Goal: Information Seeking & Learning: Understand process/instructions

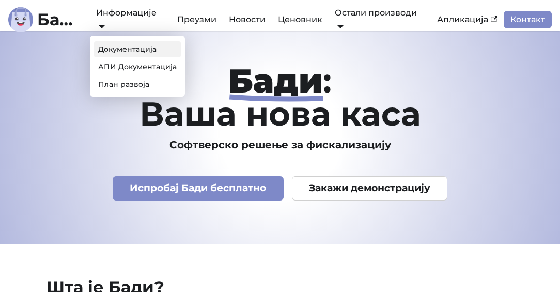
click at [130, 49] on link "Документација" at bounding box center [137, 49] width 87 height 16
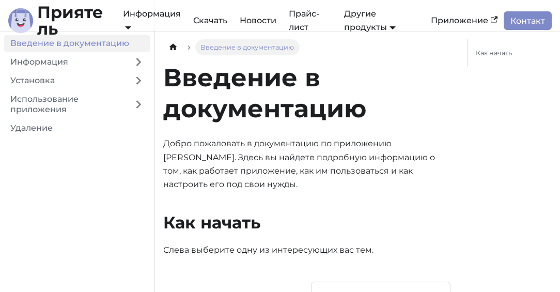
click at [357, 126] on div "Введение в документацию [PERSON_NAME] пожаловать в документацию по приложению […" at bounding box center [306, 159] width 287 height 195
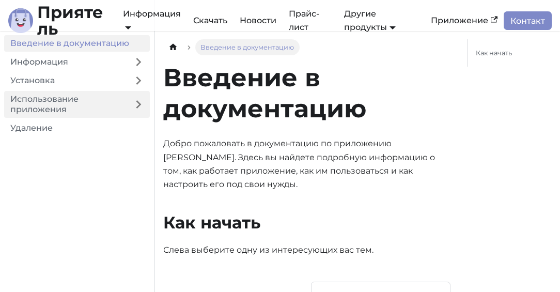
click at [59, 103] on font "Использование приложения" at bounding box center [44, 104] width 68 height 20
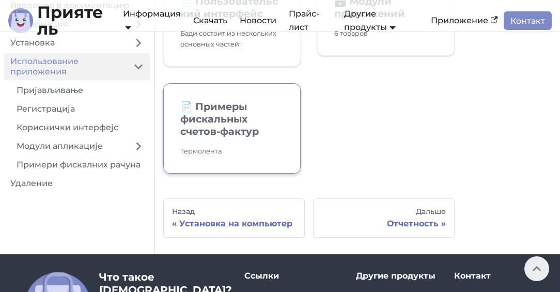
scroll to position [305, 0]
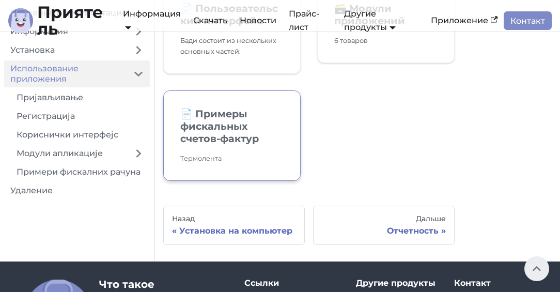
click at [209, 142] on font "Примеры фискальных счетов-фактур" at bounding box center [219, 125] width 78 height 37
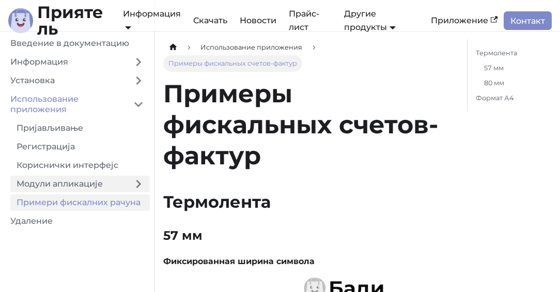
click at [78, 183] on link "Модули апликације" at bounding box center [68, 183] width 117 height 17
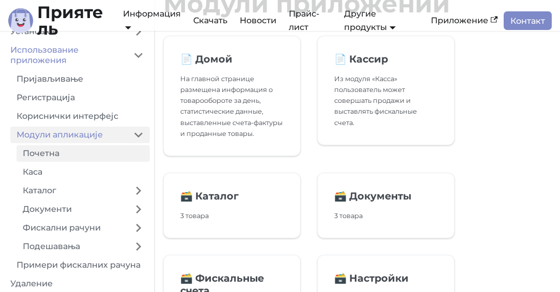
scroll to position [53, 0]
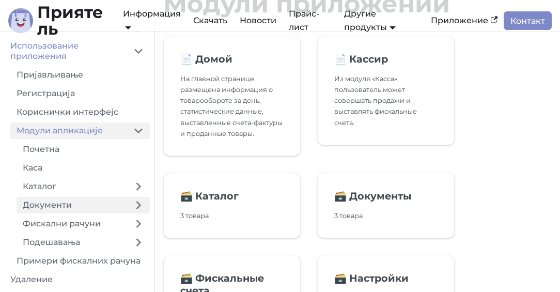
click at [62, 208] on link "Документи" at bounding box center [72, 205] width 110 height 17
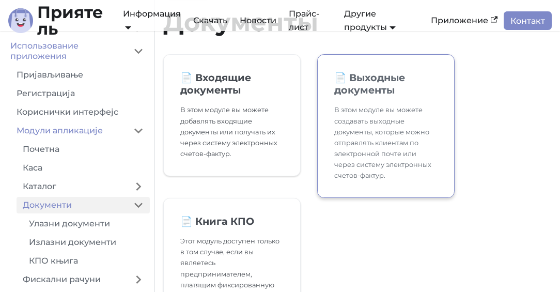
scroll to position [91, 0]
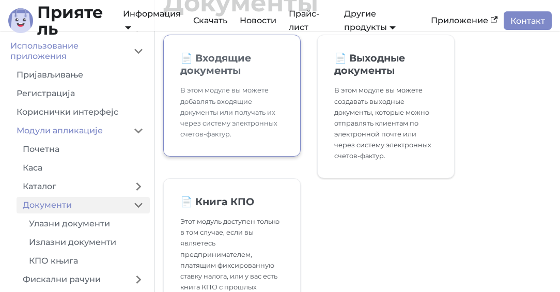
click at [227, 125] on font "В этом модуле вы можете добавлять входящие документы или получать их через сист…" at bounding box center [228, 111] width 97 height 51
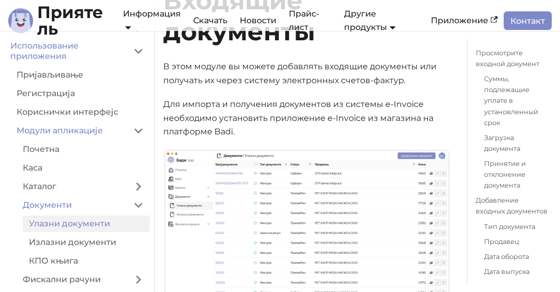
scroll to position [89, 0]
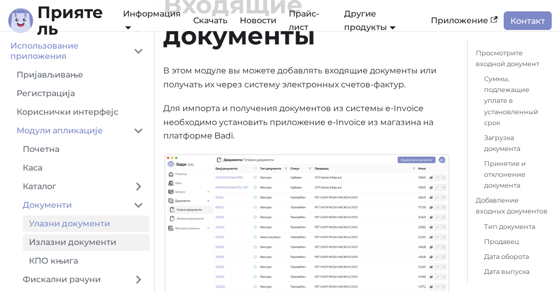
click at [73, 242] on link "Излазни документи" at bounding box center [86, 242] width 127 height 17
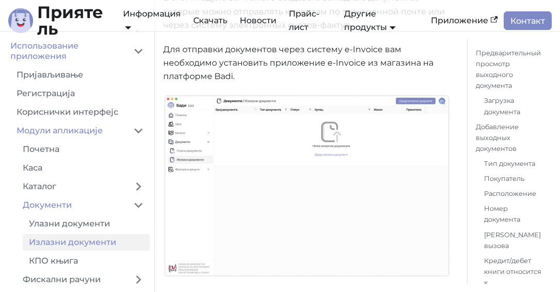
scroll to position [164, 0]
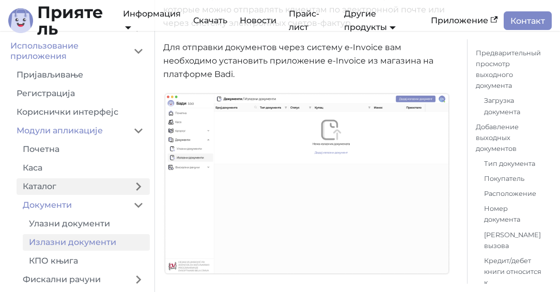
click at [63, 184] on link "Каталог" at bounding box center [72, 186] width 110 height 17
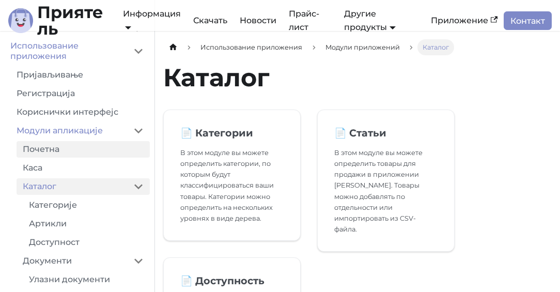
click at [62, 151] on link "Почетна" at bounding box center [83, 149] width 133 height 17
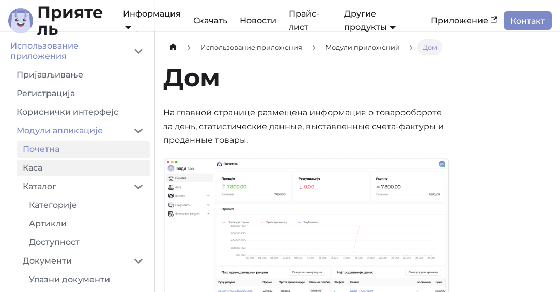
click at [39, 171] on link "Каса" at bounding box center [83, 167] width 133 height 17
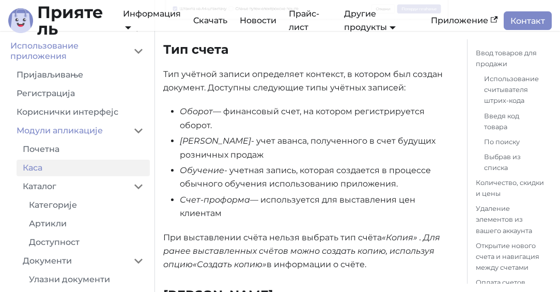
scroll to position [2846, 0]
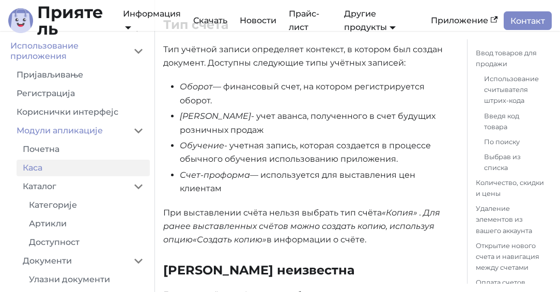
click at [267, 87] on font "— финансовый счет, на котором регистрируется оборот." at bounding box center [302, 93] width 245 height 23
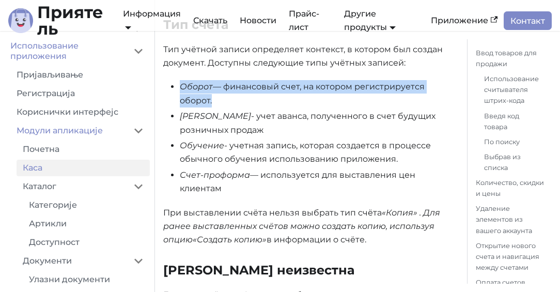
click at [267, 87] on font "— финансовый счет, на котором регистрируется оборот." at bounding box center [302, 93] width 245 height 23
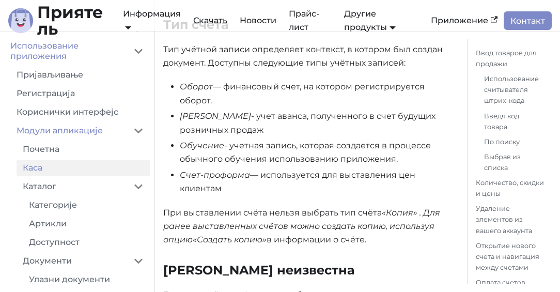
click at [244, 113] on font "- учет аванса, полученного в счет будущих розничных продаж" at bounding box center [308, 122] width 256 height 23
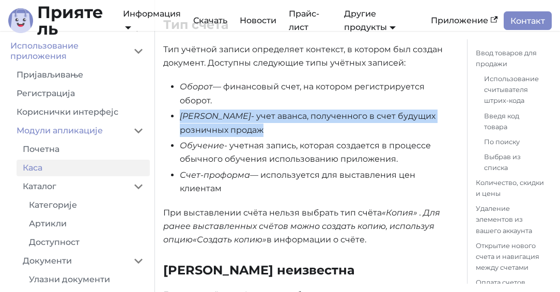
click at [244, 113] on font "- учет аванса, полученного в счет будущих розничных продаж" at bounding box center [308, 122] width 256 height 23
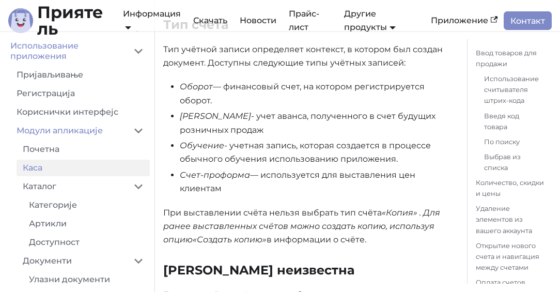
click at [242, 142] on font "- учетная запись, которая создается в процессе обычного обучения использованию …" at bounding box center [305, 151] width 251 height 23
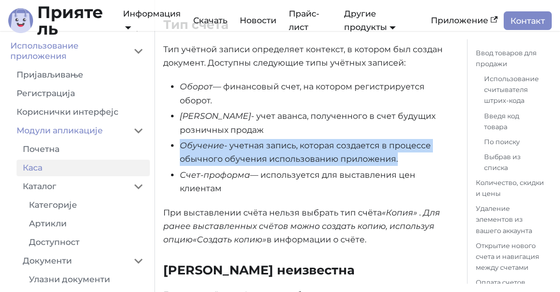
click at [242, 142] on font "- учетная запись, которая создается в процессе обычного обучения использованию …" at bounding box center [305, 151] width 251 height 23
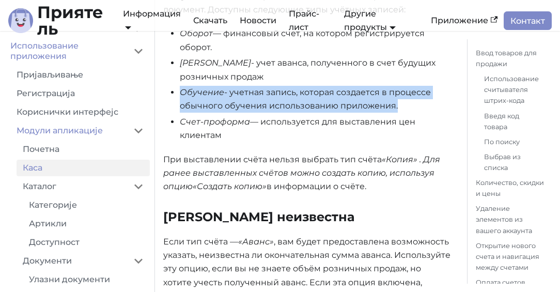
scroll to position [2900, 0]
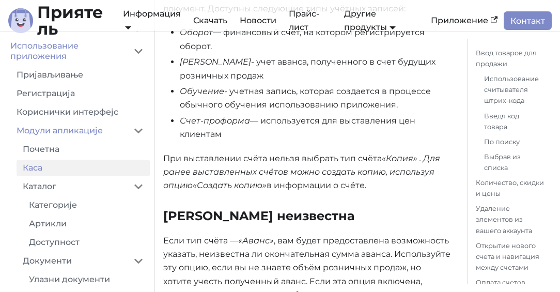
click at [242, 158] on font "При выставлении счёта нельзя выбрать тип счёта" at bounding box center [272, 158] width 218 height 10
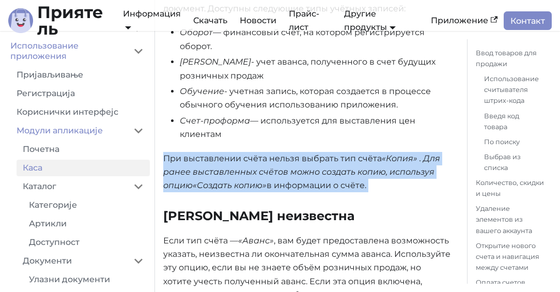
click at [242, 158] on font "При выставлении счёта нельзя выбрать тип счёта" at bounding box center [272, 158] width 218 height 10
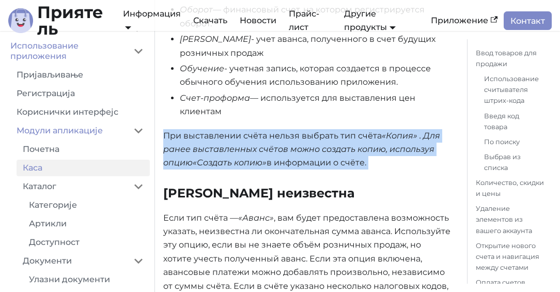
click at [235, 137] on font "При выставлении счёта нельзя выбрать тип счёта" at bounding box center [272, 136] width 218 height 10
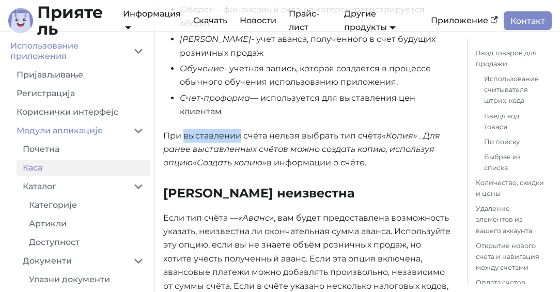
click at [235, 137] on font "При выставлении счёта нельзя выбрать тип счёта" at bounding box center [272, 136] width 218 height 10
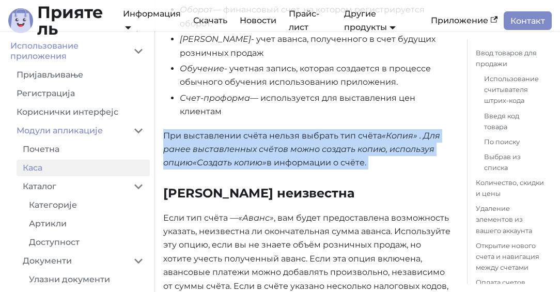
click at [235, 137] on font "При выставлении счёта нельзя выбрать тип счёта" at bounding box center [272, 136] width 218 height 10
click at [240, 147] on font "«Копия» . Для ранее выставленных счётов можно создать копию, используя опцию" at bounding box center [301, 149] width 277 height 37
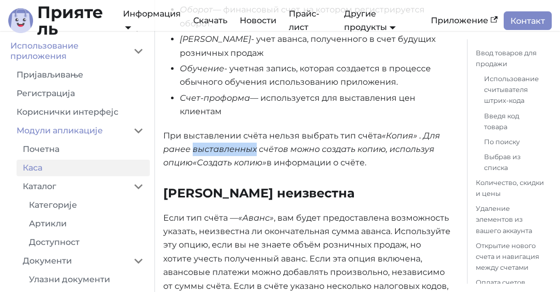
click at [240, 147] on font "«Копия» . Для ранее выставленных счётов можно создать копию, используя опцию" at bounding box center [301, 149] width 277 height 37
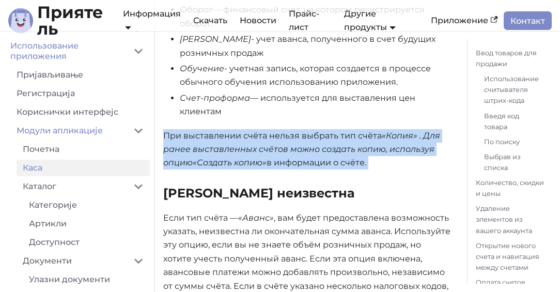
click at [240, 147] on font "«Копия» . Для ранее выставленных счётов можно создать копию, используя опцию" at bounding box center [301, 149] width 277 height 37
click at [228, 150] on font "«Копия» . Для ранее выставленных счётов можно создать копию, используя опцию" at bounding box center [301, 149] width 277 height 37
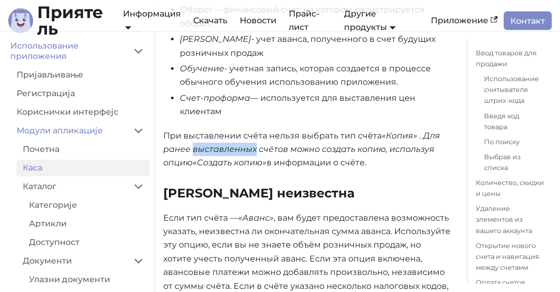
click at [228, 150] on font "«Копия» . Для ранее выставленных счётов можно создать копию, используя опцию" at bounding box center [301, 149] width 277 height 37
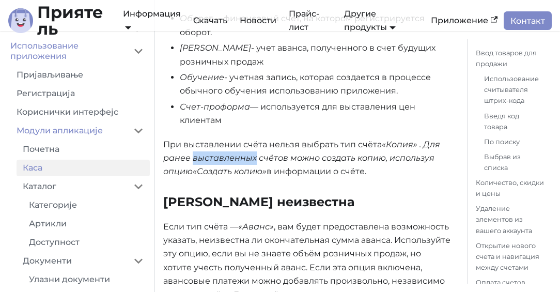
scroll to position [2915, 0]
click at [277, 159] on font "«Копия» . Для ранее выставленных счётов можно создать копию, используя опцию" at bounding box center [301, 157] width 277 height 37
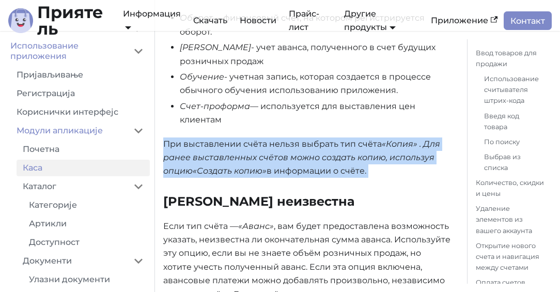
click at [277, 159] on font "«Копия» . Для ранее выставленных счётов можно создать копию, используя опцию" at bounding box center [301, 157] width 277 height 37
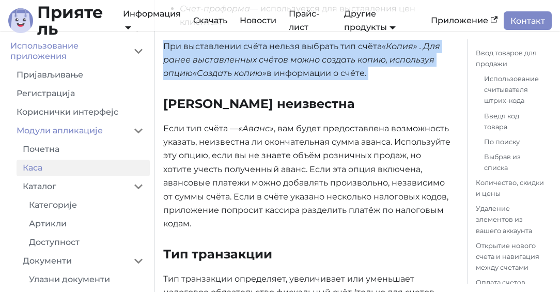
scroll to position [3019, 0]
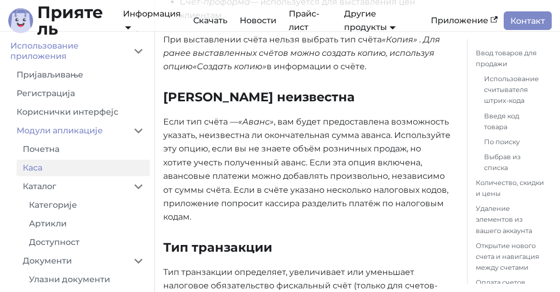
click at [278, 145] on font ", вам будет предоставлена ​​возможность указать, неизвестна ли окончательная су…" at bounding box center [306, 169] width 287 height 105
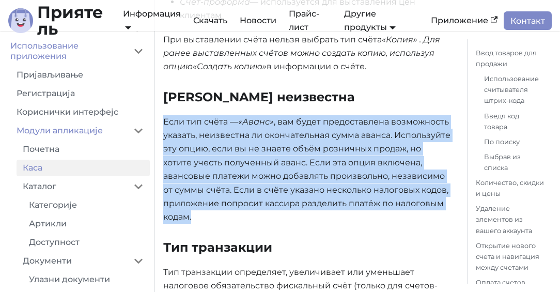
click at [278, 145] on font ", вам будет предоставлена ​​возможность указать, неизвестна ли окончательная су…" at bounding box center [306, 169] width 287 height 105
click at [283, 136] on font ", вам будет предоставлена ​​возможность указать, неизвестна ли окончательная су…" at bounding box center [306, 169] width 287 height 105
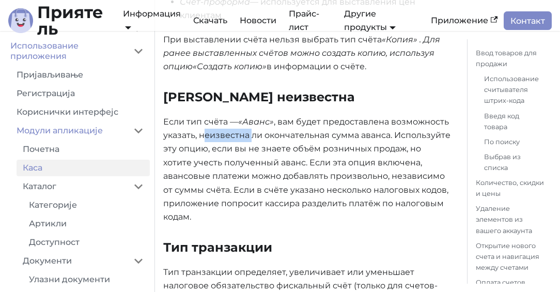
click at [283, 136] on font ", вам будет предоставлена ​​возможность указать, неизвестна ли окончательная су…" at bounding box center [306, 169] width 287 height 105
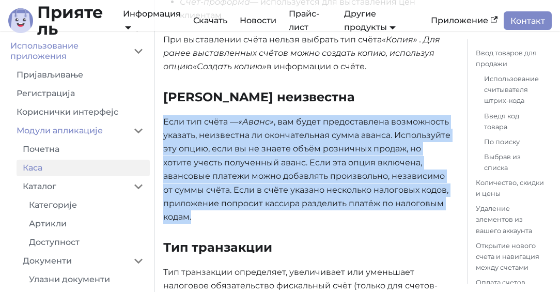
click at [283, 136] on font ", вам будет предоставлена ​​возможность указать, неизвестна ли окончательная су…" at bounding box center [306, 169] width 287 height 105
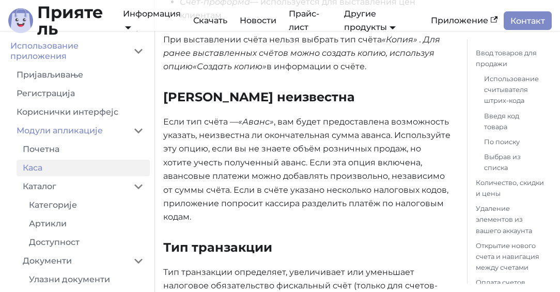
click at [273, 142] on font ", вам будет предоставлена ​​возможность указать, неизвестна ли окончательная су…" at bounding box center [306, 169] width 287 height 105
click at [241, 150] on font ", вам будет предоставлена ​​возможность указать, неизвестна ли окончательная су…" at bounding box center [306, 169] width 287 height 105
click at [266, 145] on font ", вам будет предоставлена ​​возможность указать, неизвестна ли окончательная су…" at bounding box center [306, 169] width 287 height 105
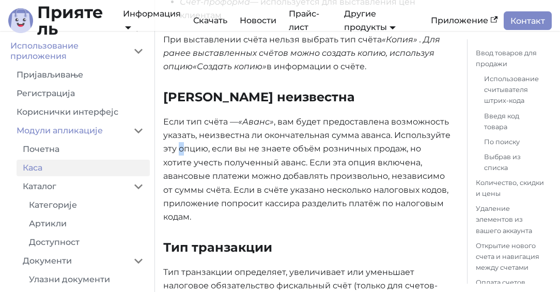
click at [266, 145] on font ", вам будет предоставлена ​​возможность указать, неизвестна ли окончательная су…" at bounding box center [306, 169] width 287 height 105
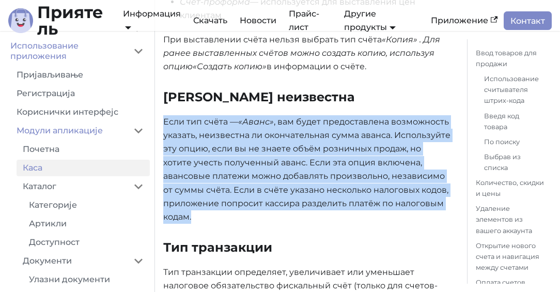
click at [266, 145] on font ", вам будет предоставлена ​​возможность указать, неизвестна ли окончательная су…" at bounding box center [306, 169] width 287 height 105
click at [237, 158] on font ", вам будет предоставлена ​​возможность указать, неизвестна ли окончательная су…" at bounding box center [306, 169] width 287 height 105
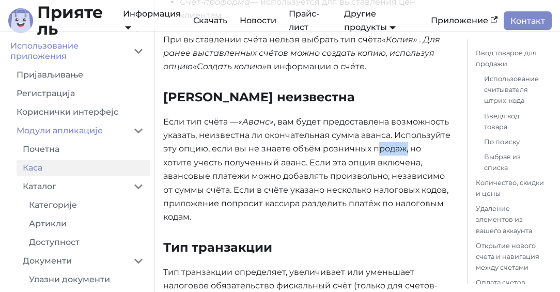
click at [237, 158] on font ", вам будет предоставлена ​​возможность указать, неизвестна ли окончательная су…" at bounding box center [306, 169] width 287 height 105
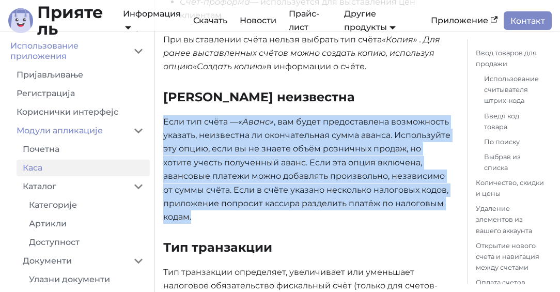
click at [237, 158] on font ", вам будет предоставлена ​​возможность указать, неизвестна ли окончательная су…" at bounding box center [306, 169] width 287 height 105
click at [267, 164] on font ", вам будет предоставлена ​​возможность указать, неизвестна ли окончательная су…" at bounding box center [306, 169] width 287 height 105
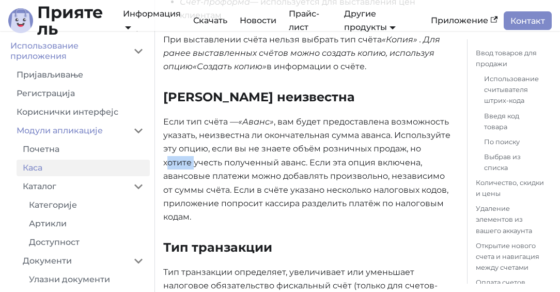
click at [267, 164] on font ", вам будет предоставлена ​​возможность указать, неизвестна ли окончательная су…" at bounding box center [306, 169] width 287 height 105
click at [247, 174] on font ", вам будет предоставлена ​​возможность указать, неизвестна ли окончательная су…" at bounding box center [306, 169] width 287 height 105
click at [228, 188] on font ", вам будет предоставлена ​​возможность указать, неизвестна ли окончательная су…" at bounding box center [306, 169] width 287 height 105
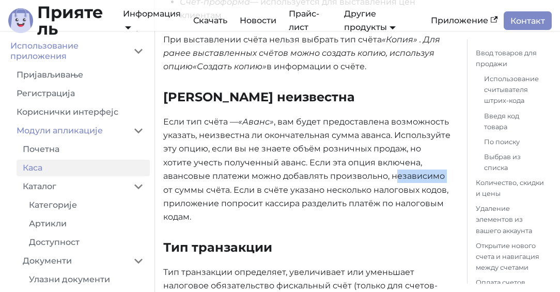
scroll to position [3036, 0]
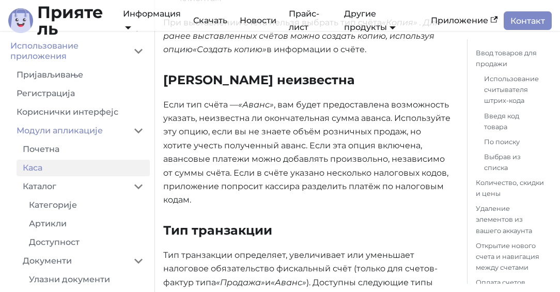
click at [267, 184] on font ", вам будет предоставлена ​​возможность указать, неизвестна ли окончательная су…" at bounding box center [306, 152] width 287 height 105
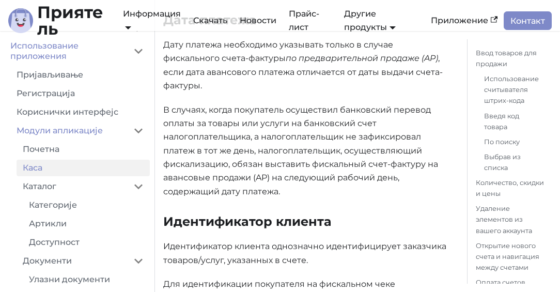
scroll to position [3409, 0]
click at [278, 105] on font "В случаях, когда покупатель осуществил банковский перевод оплаты за товары или …" at bounding box center [300, 149] width 275 height 91
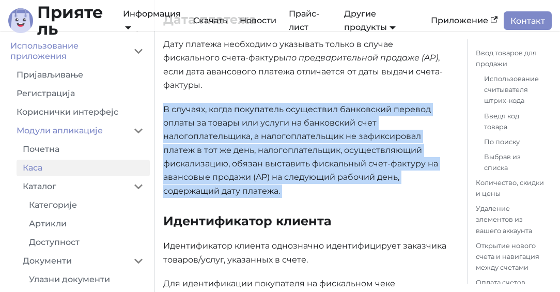
click at [278, 105] on font "В случаях, когда покупатель осуществил банковский перевод оплаты за товары или …" at bounding box center [300, 149] width 275 height 91
click at [265, 117] on font "В случаях, когда покупатель осуществил банковский перевод оплаты за товары или …" at bounding box center [300, 149] width 275 height 91
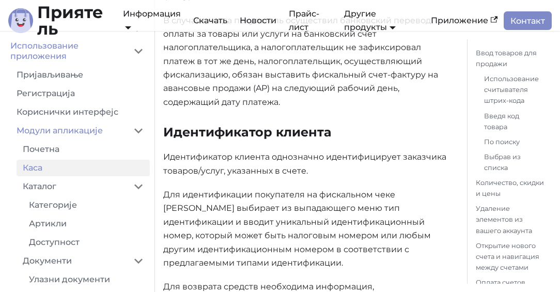
scroll to position [3549, 0]
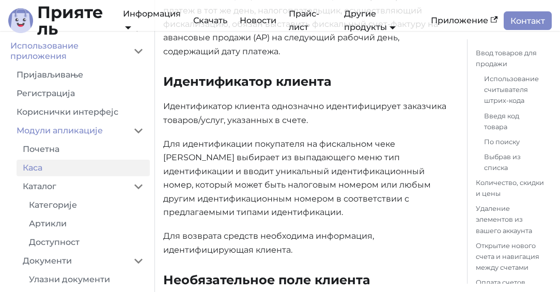
click at [270, 101] on font "Идентификатор клиента однозначно идентифицирует заказчика товаров/услуг, указан…" at bounding box center [304, 112] width 283 height 23
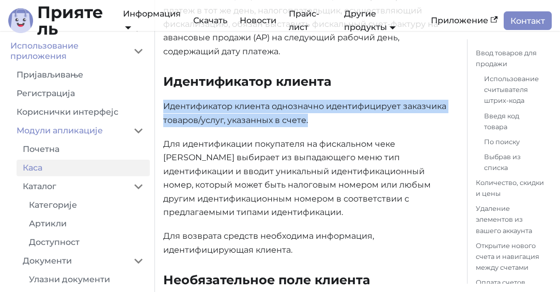
click at [270, 101] on font "Идентификатор клиента однозначно идентифицирует заказчика товаров/услуг, указан…" at bounding box center [304, 112] width 283 height 23
click at [250, 101] on font "Идентификатор клиента однозначно идентифицирует заказчика товаров/услуг, указан…" at bounding box center [304, 112] width 283 height 23
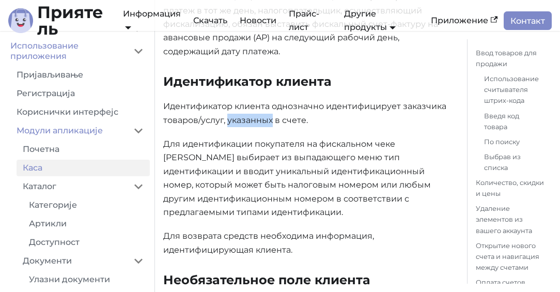
click at [250, 101] on font "Идентификатор клиента однозначно идентифицирует заказчика товаров/услуг, указан…" at bounding box center [304, 112] width 283 height 23
click at [250, 139] on font "Для идентификации покупателя на фискальном чеке [PERSON_NAME] выбирает из выпад…" at bounding box center [296, 178] width 267 height 78
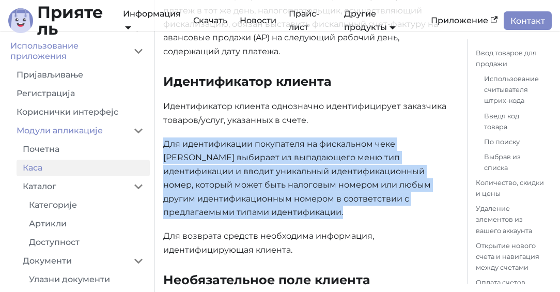
click at [250, 139] on font "Для идентификации покупателя на фискальном чеке [PERSON_NAME] выбирает из выпад…" at bounding box center [296, 178] width 267 height 78
click at [233, 139] on font "Для идентификации покупателя на фискальном чеке [PERSON_NAME] выбирает из выпад…" at bounding box center [296, 178] width 267 height 78
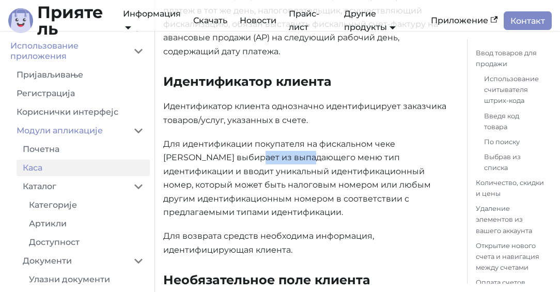
click at [233, 139] on font "Для идентификации покупателя на фискальном чеке [PERSON_NAME] выбирает из выпад…" at bounding box center [296, 178] width 267 height 78
click at [265, 153] on font "Для идентификации покупателя на фискальном чеке [PERSON_NAME] выбирает из выпад…" at bounding box center [296, 178] width 267 height 78
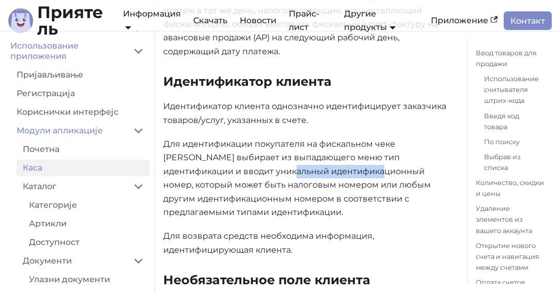
click at [265, 153] on font "Для идентификации покупателя на фискальном чеке [PERSON_NAME] выбирает из выпад…" at bounding box center [296, 178] width 267 height 78
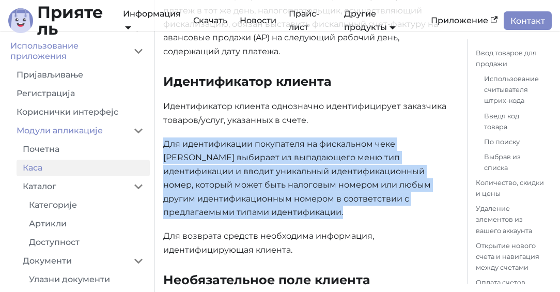
click at [265, 153] on font "Для идентификации покупателя на фискальном чеке [PERSON_NAME] выбирает из выпад…" at bounding box center [296, 178] width 267 height 78
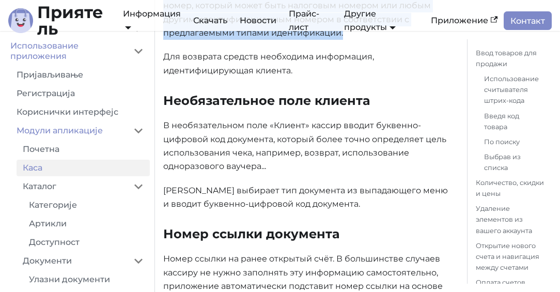
scroll to position [3729, 0]
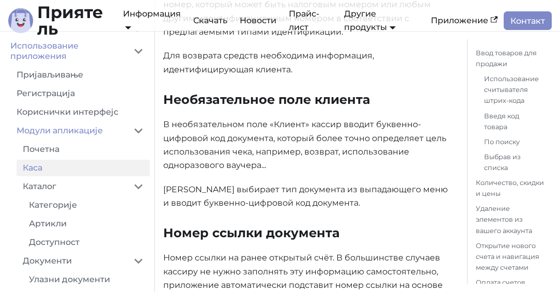
click at [252, 137] on font "В необязательном поле «Клиент» кассир вводит буквенно-цифровой код документа, к…" at bounding box center [304, 144] width 283 height 51
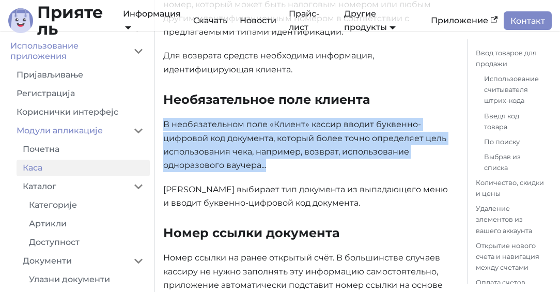
click at [252, 137] on font "В необязательном поле «Клиент» кассир вводит буквенно-цифровой код документа, к…" at bounding box center [304, 144] width 283 height 51
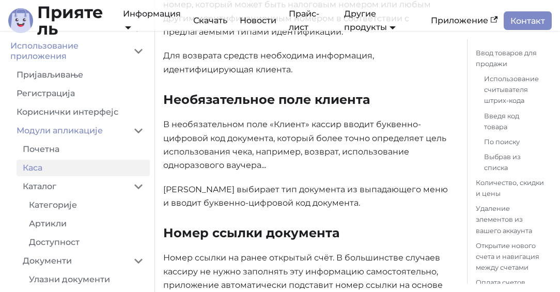
click at [242, 183] on p "[PERSON_NAME] выбирает тип документа из выпадающего меню и вводит буквенно-цифр…" at bounding box center [306, 196] width 287 height 27
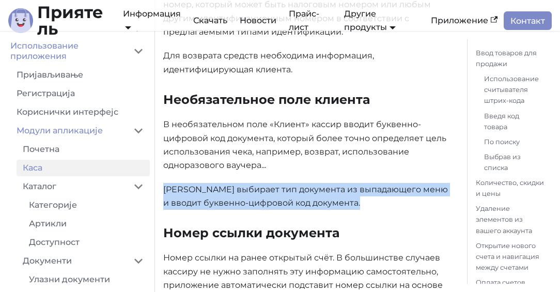
click at [242, 183] on p "[PERSON_NAME] выбирает тип документа из выпадающего меню и вводит буквенно-цифр…" at bounding box center [306, 196] width 287 height 27
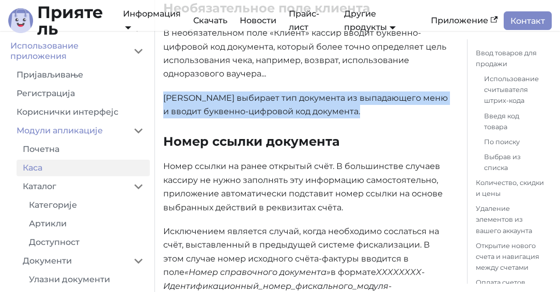
scroll to position [3847, 0]
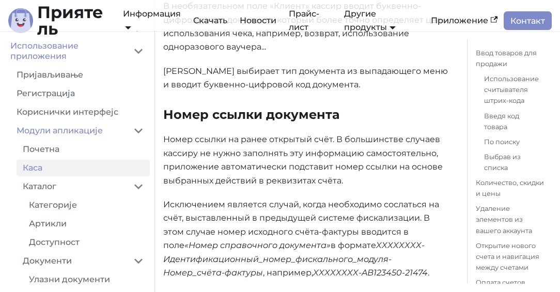
click at [234, 143] on p "Номер ссылки на ранее открытый счёт. В большинстве случаев кассиру не нужно зап…" at bounding box center [306, 160] width 287 height 55
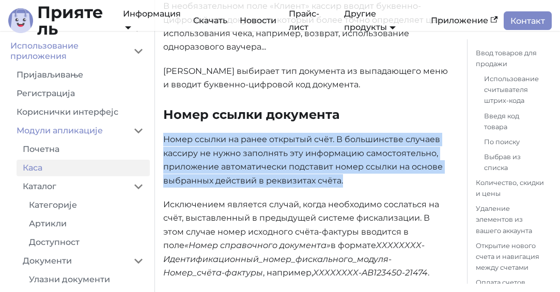
click at [234, 143] on p "Номер ссылки на ранее открытый счёт. В большинстве случаев кассиру не нужно зап…" at bounding box center [306, 160] width 287 height 55
click at [216, 137] on font "Номер ссылки на ранее открытый счёт. В большинстве случаев кассиру не нужно зап…" at bounding box center [302, 159] width 279 height 51
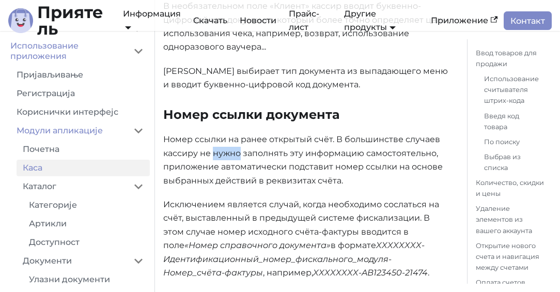
click at [216, 137] on font "Номер ссылки на ранее открытый счёт. В большинстве случаев кассиру не нужно зап…" at bounding box center [302, 159] width 279 height 51
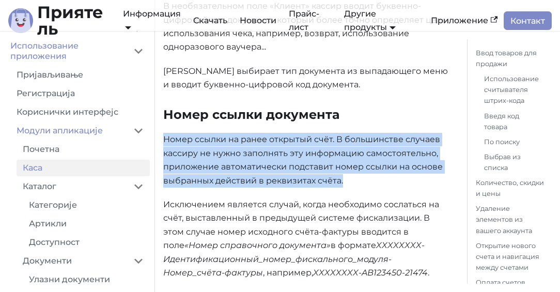
click at [216, 137] on font "Номер ссылки на ранее открытый счёт. В большинстве случаев кассиру не нужно зап…" at bounding box center [302, 159] width 279 height 51
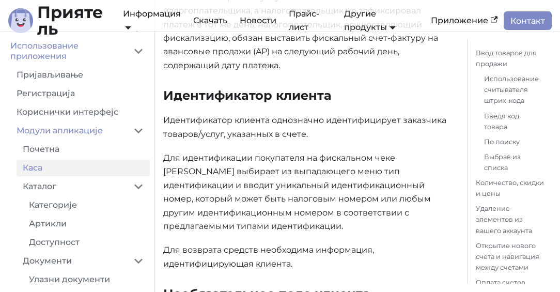
scroll to position [3548, 0]
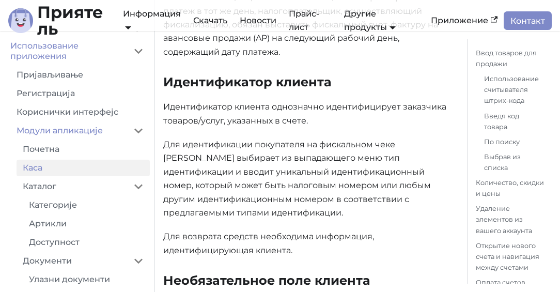
click at [248, 141] on font "Для идентификации покупателя на фискальном чеке [PERSON_NAME] выбирает из выпад…" at bounding box center [296, 178] width 267 height 78
click at [240, 155] on font "Для идентификации покупателя на фискальном чеке [PERSON_NAME] выбирает из выпад…" at bounding box center [296, 178] width 267 height 78
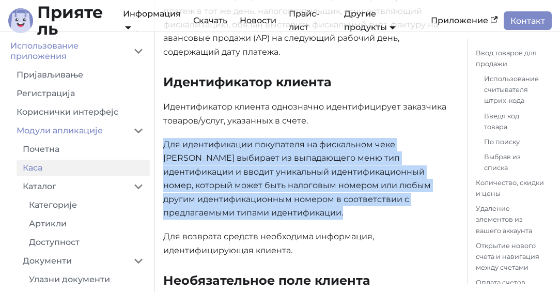
click at [240, 155] on font "Для идентификации покупателя на фискальном чеке [PERSON_NAME] выбирает из выпад…" at bounding box center [296, 178] width 267 height 78
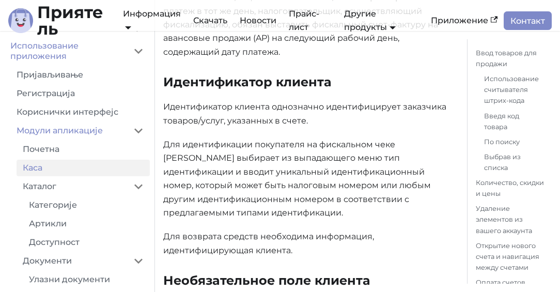
click at [240, 155] on font "Для идентификации покупателя на фискальном чеке [PERSON_NAME] выбирает из выпад…" at bounding box center [296, 178] width 267 height 78
click at [228, 176] on p "Для идентификации покупателя на фискальном чеке [PERSON_NAME] выбирает из выпад…" at bounding box center [306, 179] width 287 height 82
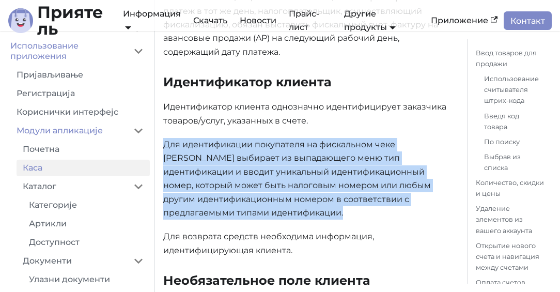
click at [228, 176] on p "Для идентификации покупателя на фискальном чеке [PERSON_NAME] выбирает из выпад…" at bounding box center [306, 179] width 287 height 82
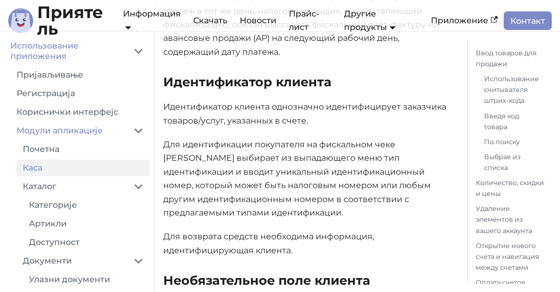
click at [228, 176] on p "Для идентификации покупателя на фискальном чеке [PERSON_NAME] выбирает из выпад…" at bounding box center [306, 179] width 287 height 82
click at [238, 171] on font "Для идентификации покупателя на фискальном чеке [PERSON_NAME] выбирает из выпад…" at bounding box center [296, 178] width 267 height 78
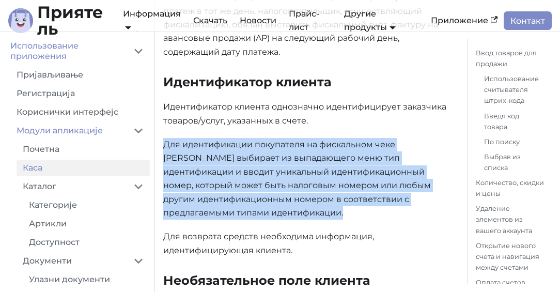
click at [238, 171] on font "Для идентификации покупателя на фискальном чеке [PERSON_NAME] выбирает из выпад…" at bounding box center [296, 178] width 267 height 78
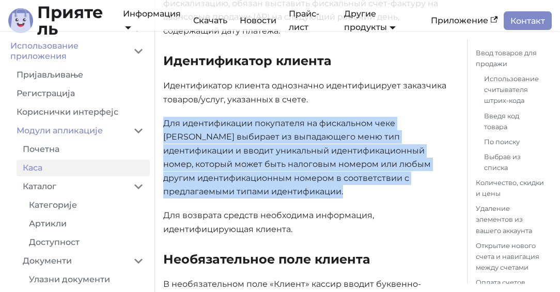
scroll to position [3570, 0]
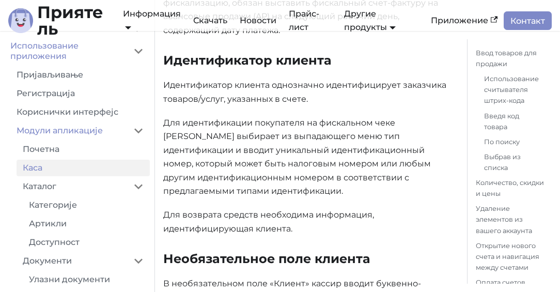
click at [230, 210] on font "Для возврата средств необходима информация, идентифицирующая клиента." at bounding box center [268, 221] width 211 height 23
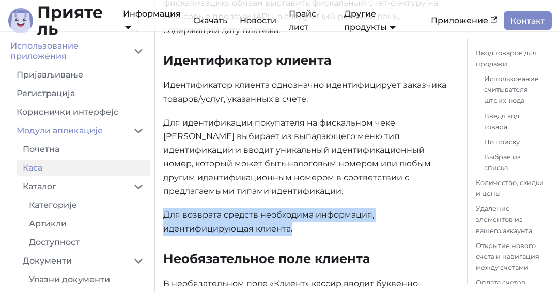
click at [230, 210] on font "Для возврата средств необходима информация, идентифицирующая клиента." at bounding box center [268, 221] width 211 height 23
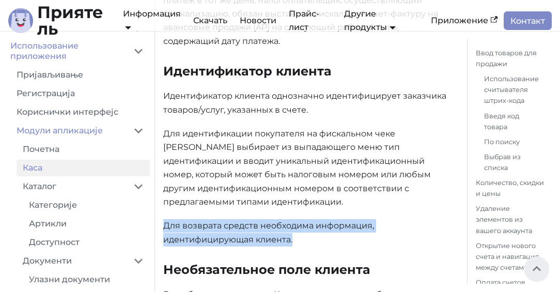
scroll to position [3518, 0]
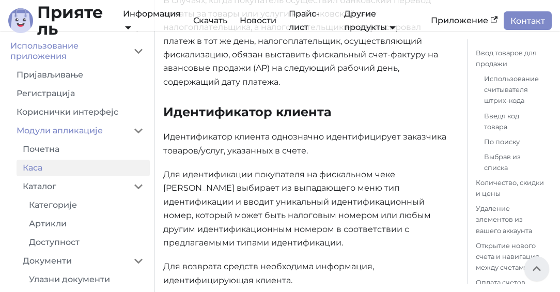
click at [195, 104] on font "Идентификатор клиента" at bounding box center [247, 111] width 168 height 15
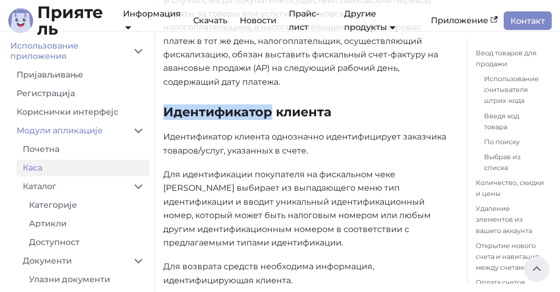
click at [195, 104] on font "Идентификатор клиента" at bounding box center [247, 111] width 168 height 15
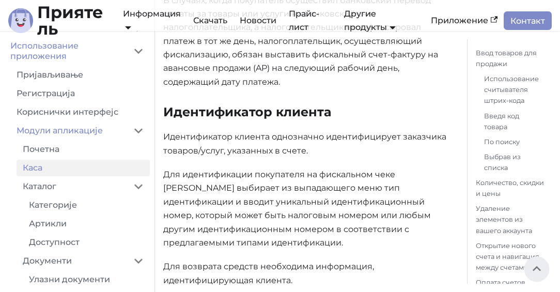
click at [191, 104] on font "Идентификатор клиента" at bounding box center [247, 111] width 168 height 15
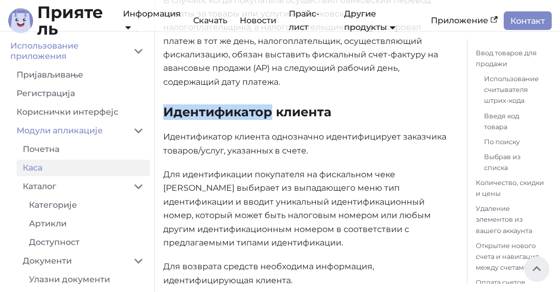
click at [191, 104] on font "Идентификатор клиента" at bounding box center [247, 111] width 168 height 15
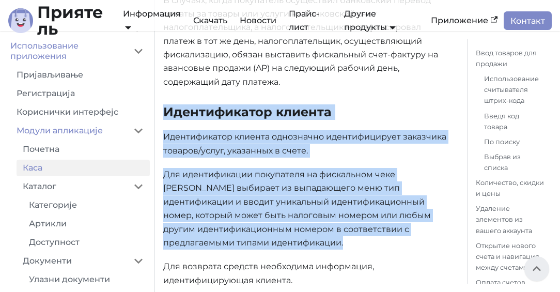
drag, startPoint x: 191, startPoint y: 98, endPoint x: 186, endPoint y: 159, distance: 62.2
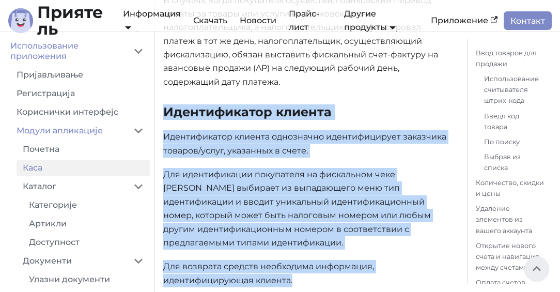
copy div "Идентификатор клиента Идентификатор клиента однозначно идентифицирует заказчика…"
drag, startPoint x: 304, startPoint y: 261, endPoint x: 166, endPoint y: 99, distance: 212.8
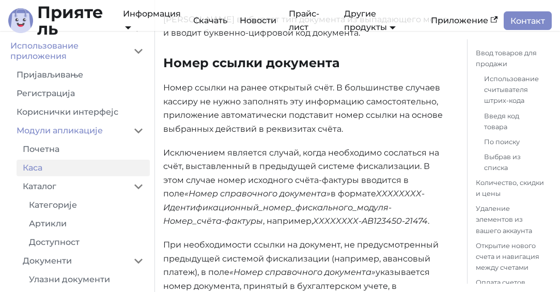
scroll to position [3899, 0]
click at [270, 99] on font "Номер ссылки на ранее открытый счёт. В большинстве случаев кассиру не нужно зап…" at bounding box center [302, 108] width 279 height 51
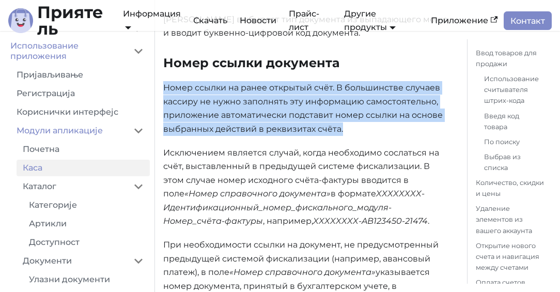
click at [270, 99] on font "Номер ссылки на ранее открытый счёт. В большинстве случаев кассиру не нужно зап…" at bounding box center [302, 108] width 279 height 51
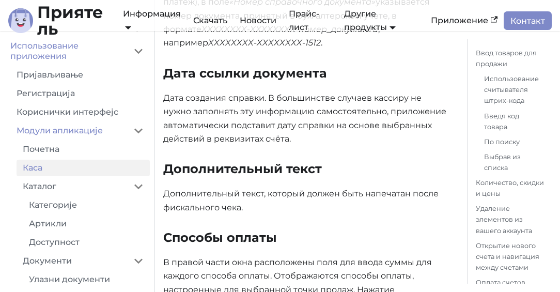
scroll to position [4170, 0]
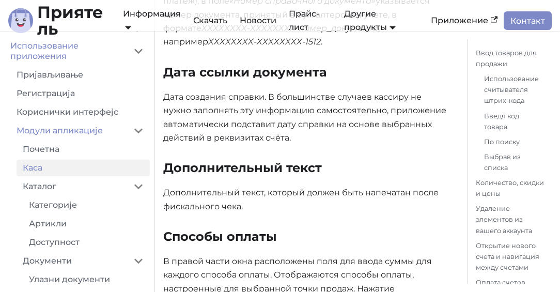
click at [241, 102] on p "Дата создания справки. В большинстве случаев кассиру не нужно заполнять эту инф…" at bounding box center [306, 117] width 287 height 55
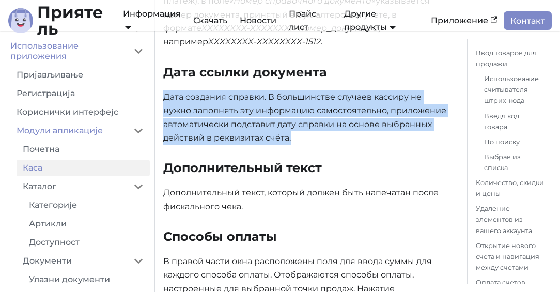
click at [241, 102] on p "Дата создания справки. В большинстве случаев кассиру не нужно заполнять эту инф…" at bounding box center [306, 117] width 287 height 55
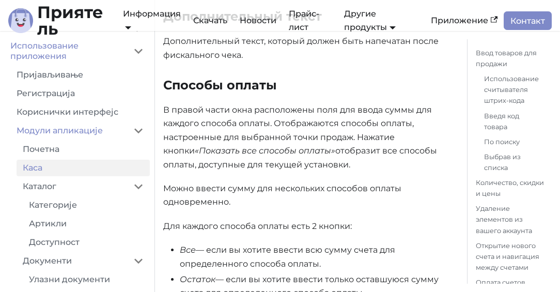
scroll to position [4323, 0]
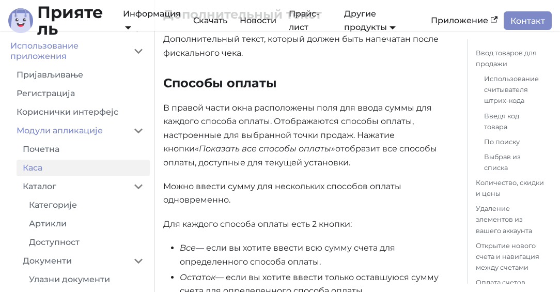
click at [241, 103] on font "В правой части окна расположены поля для ввода суммы для каждого способа оплаты…" at bounding box center [297, 128] width 268 height 51
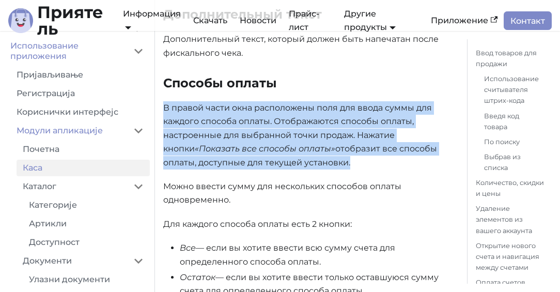
click at [241, 103] on font "В правой части окна расположены поля для ввода суммы для каждого способа оплаты…" at bounding box center [297, 128] width 268 height 51
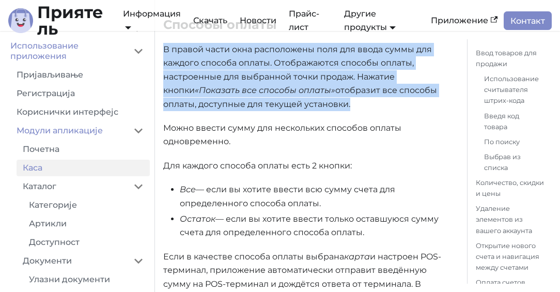
scroll to position [4392, 0]
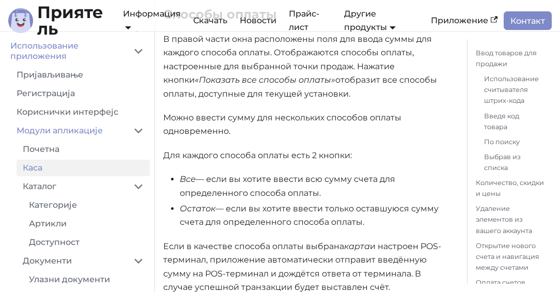
click at [229, 174] on font "— если вы хотите ввести всю сумму счета для определенного способа оплаты." at bounding box center [287, 185] width 215 height 23
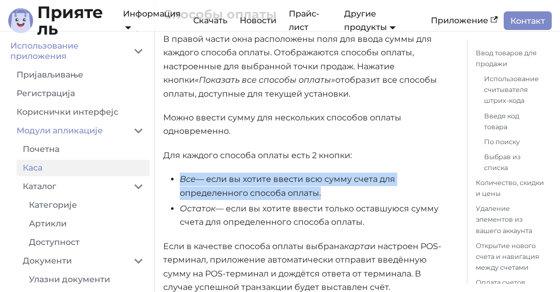
click at [229, 174] on font "— если вы хотите ввести всю сумму счета для определенного способа оплаты." at bounding box center [287, 185] width 215 height 23
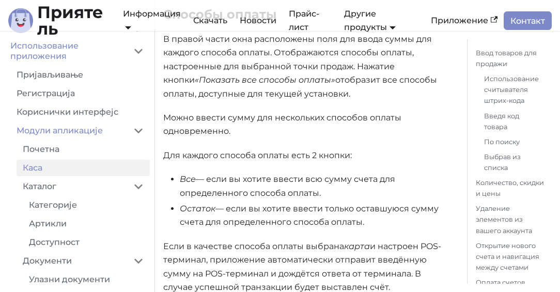
click at [233, 203] on font "— если вы хотите ввести только оставшуюся сумму счета для определенного способа…" at bounding box center [309, 214] width 259 height 23
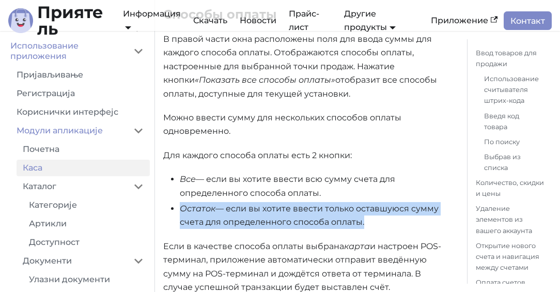
click at [233, 203] on font "— если вы хотите ввести только оставшуюся сумму счета для определенного способа…" at bounding box center [309, 214] width 259 height 23
click at [238, 206] on font "— если вы хотите ввести только оставшуюся сумму счета для определенного способа…" at bounding box center [309, 214] width 259 height 23
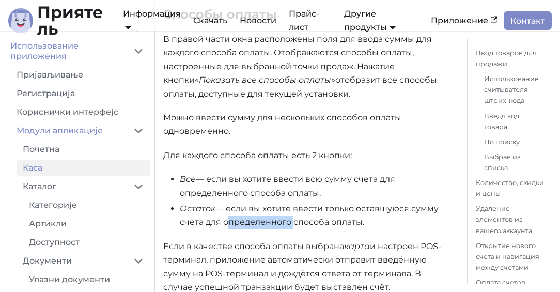
click at [238, 206] on font "— если вы хотите ввести только оставшуюся сумму счета для определенного способа…" at bounding box center [309, 214] width 259 height 23
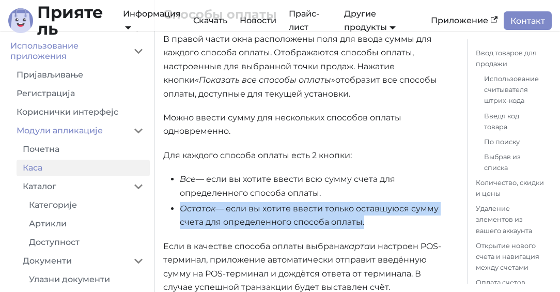
click at [238, 206] on font "— если вы хотите ввести только оставшуюся сумму счета для определенного способа…" at bounding box center [309, 214] width 259 height 23
click at [254, 203] on font "— если вы хотите ввести только оставшуюся сумму счета для определенного способа…" at bounding box center [309, 214] width 259 height 23
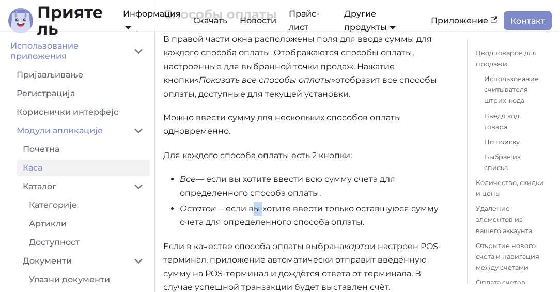
click at [254, 203] on font "— если вы хотите ввести только оставшуюся сумму счета для определенного способа…" at bounding box center [309, 214] width 259 height 23
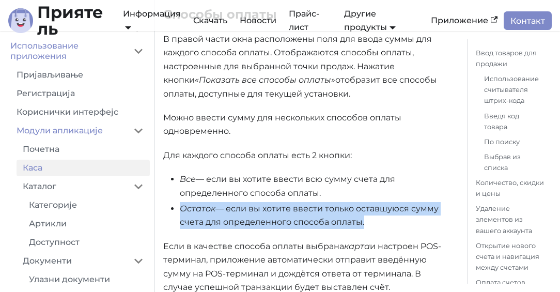
click at [254, 203] on font "— если вы хотите ввести только оставшуюся сумму счета для определенного способа…" at bounding box center [309, 214] width 259 height 23
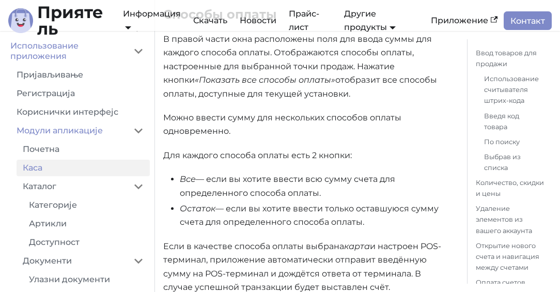
click at [256, 174] on font "— если вы хотите ввести всю сумму счета для определенного способа оплаты." at bounding box center [287, 185] width 215 height 23
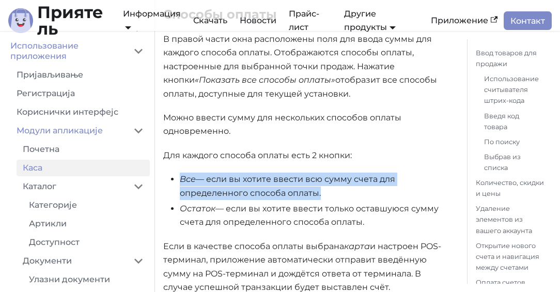
click at [256, 174] on font "— если вы хотите ввести всю сумму счета для определенного способа оплаты." at bounding box center [287, 185] width 215 height 23
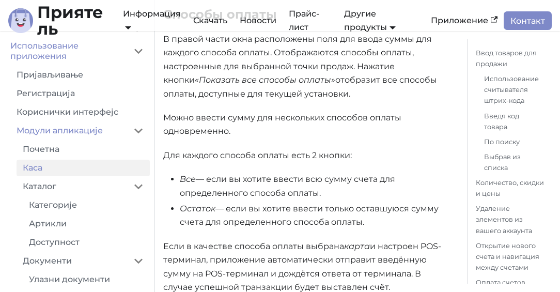
click at [222, 150] on font "Для каждого способа оплаты есть 2 кнопки:" at bounding box center [257, 155] width 188 height 10
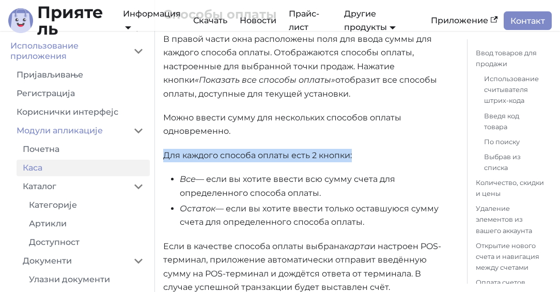
click at [222, 150] on font "Для каждого способа оплаты есть 2 кнопки:" at bounding box center [257, 155] width 188 height 10
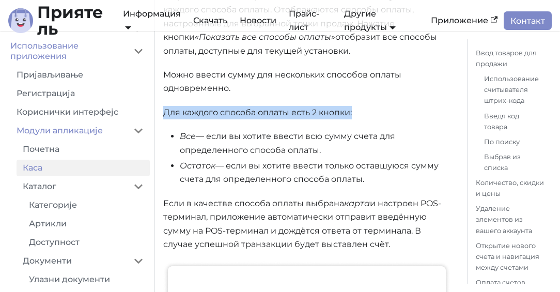
scroll to position [4474, 0]
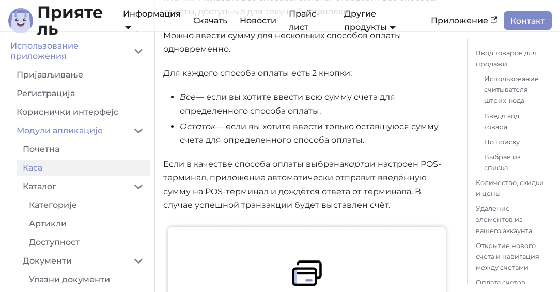
click at [222, 159] on font "Если в качестве способа оплаты выбрана" at bounding box center [253, 164] width 181 height 10
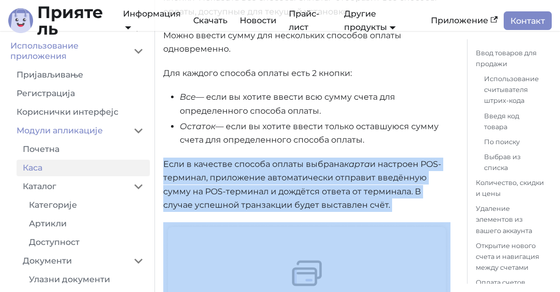
click at [222, 159] on font "Если в качестве способа оплаты выбрана" at bounding box center [253, 164] width 181 height 10
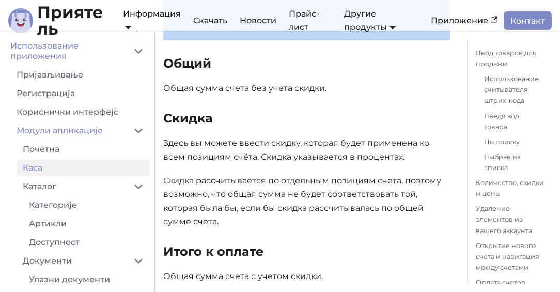
scroll to position [4831, 0]
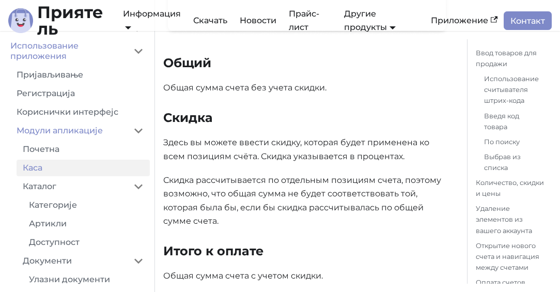
click at [294, 138] on font "Здесь вы можете ввести скидку, которая будет применена ко всем позициям счёта. …" at bounding box center [296, 148] width 266 height 23
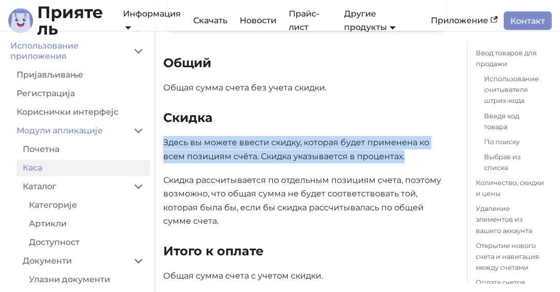
click at [294, 138] on font "Здесь вы можете ввести скидку, которая будет применена ко всем позициям счёта. …" at bounding box center [296, 148] width 266 height 23
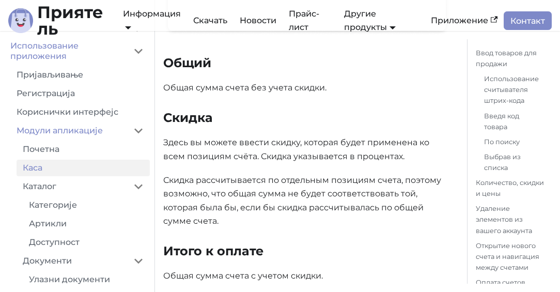
click at [258, 173] on p "Скидка рассчитывается по отдельным позициям счета, поэтому возможно, что общая …" at bounding box center [306, 200] width 287 height 55
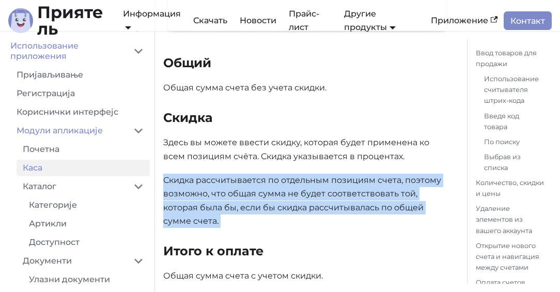
click at [258, 173] on p "Скидка рассчитывается по отдельным позициям счета, поэтому возможно, что общая …" at bounding box center [306, 200] width 287 height 55
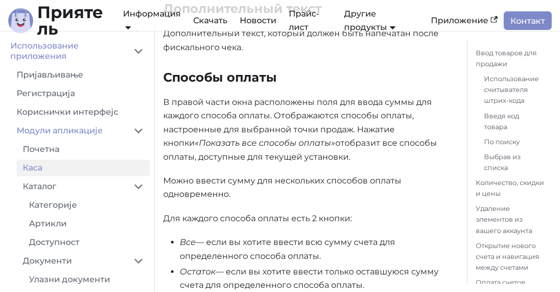
scroll to position [4375, 0]
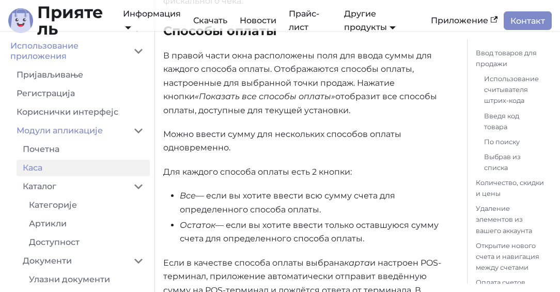
click at [304, 91] on font "отобразит все способы оплаты, доступные для текущей установки." at bounding box center [300, 102] width 274 height 23
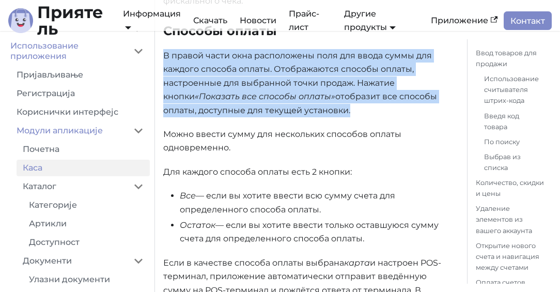
click at [304, 91] on font "отобразит все способы оплаты, доступные для текущей установки." at bounding box center [300, 102] width 274 height 23
click at [255, 95] on font "отобразит все способы оплаты, доступные для текущей установки." at bounding box center [300, 102] width 274 height 23
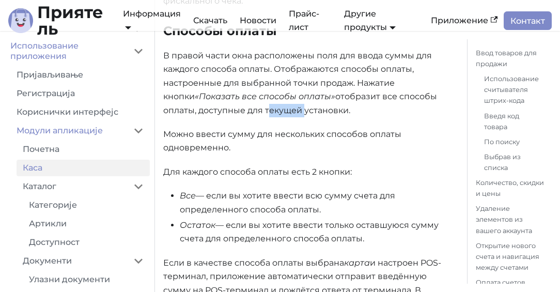
click at [255, 95] on font "отобразит все способы оплаты, доступные для текущей установки." at bounding box center [300, 102] width 274 height 23
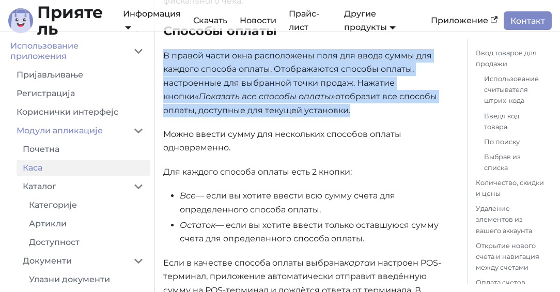
click at [255, 95] on font "отобразит все способы оплаты, доступные для текущей установки." at bounding box center [300, 102] width 274 height 23
click at [256, 95] on font "отобразит все способы оплаты, доступные для текущей установки." at bounding box center [300, 102] width 274 height 23
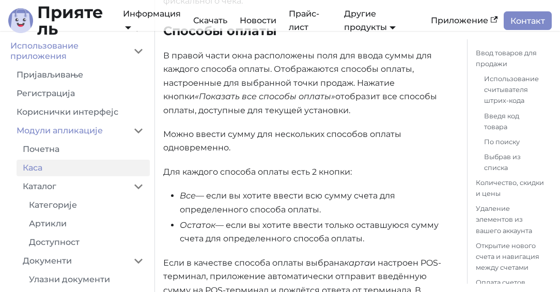
click at [243, 88] on p "В правой части окна расположены поля для ввода суммы для каждого способа оплаты…" at bounding box center [306, 83] width 287 height 68
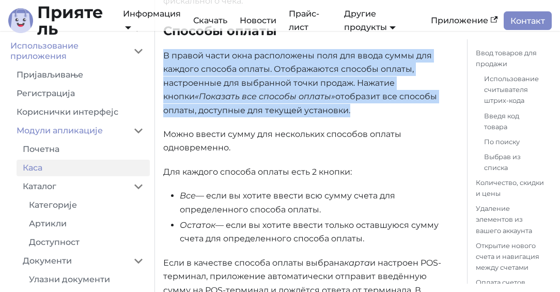
click at [243, 88] on p "В правой части окна расположены поля для ввода суммы для каждого способа оплаты…" at bounding box center [306, 83] width 287 height 68
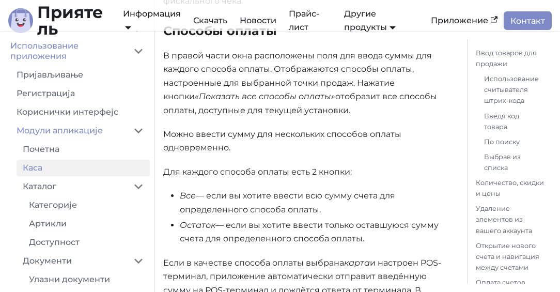
click at [225, 91] on font "«Показать все способы оплаты»" at bounding box center [265, 96] width 140 height 10
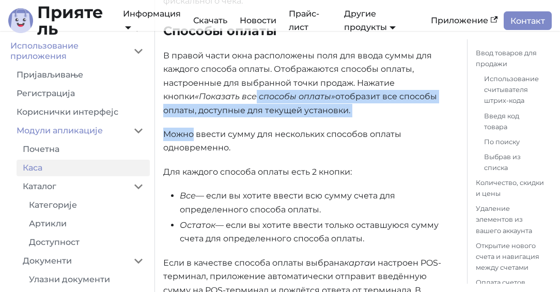
drag, startPoint x: 225, startPoint y: 83, endPoint x: 266, endPoint y: 109, distance: 49.0
click at [290, 99] on font "отобразит все способы оплаты, доступные для текущей установки." at bounding box center [300, 102] width 274 height 23
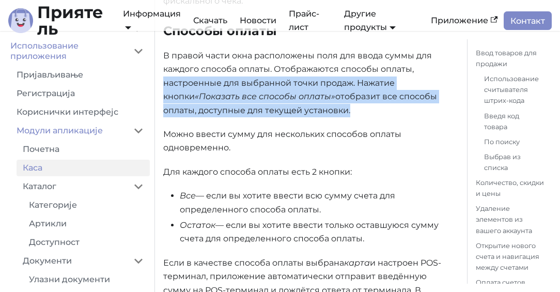
drag, startPoint x: 290, startPoint y: 99, endPoint x: 176, endPoint y: 69, distance: 117.8
click at [176, 69] on p "В правой части окна расположены поля для ввода суммы для каждого способа оплаты…" at bounding box center [306, 83] width 287 height 68
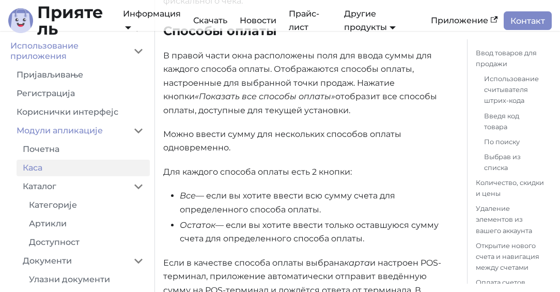
click at [180, 75] on p "В правой части окна расположены поля для ввода суммы для каждого способа оплаты…" at bounding box center [306, 83] width 287 height 68
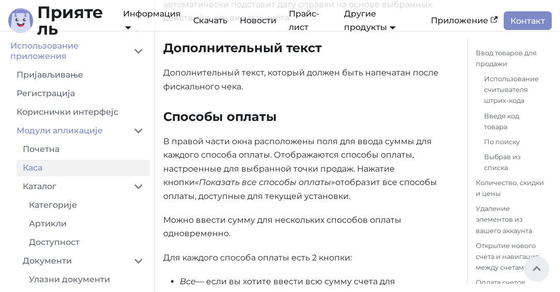
scroll to position [4290, 0]
click at [185, 108] on font "Способы оплаты" at bounding box center [220, 115] width 114 height 15
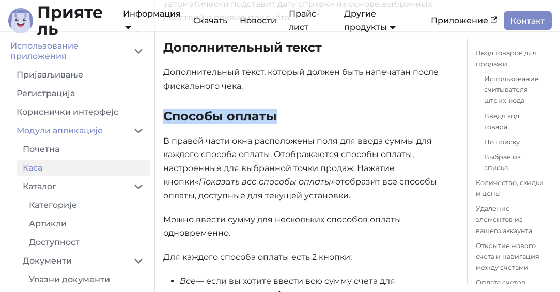
drag, startPoint x: 185, startPoint y: 101, endPoint x: 243, endPoint y: 100, distance: 57.8
click at [242, 108] on font "Способы оплаты" at bounding box center [220, 115] width 114 height 15
copy font "Способы оплаты"
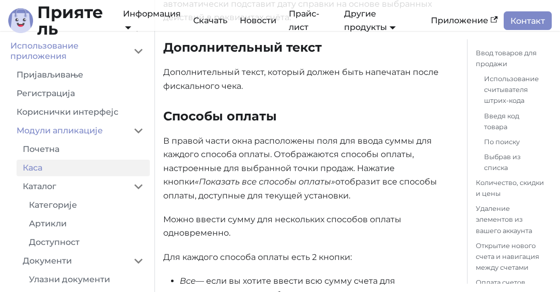
click at [137, 214] on ul "[PERSON_NAME] Доступност" at bounding box center [83, 224] width 133 height 54
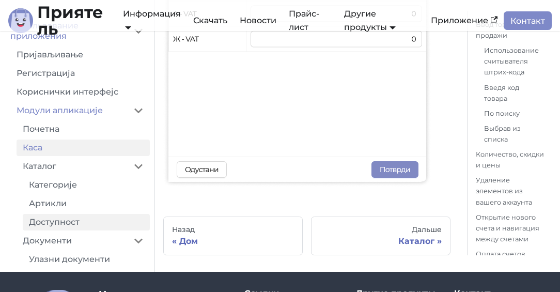
scroll to position [5786, 0]
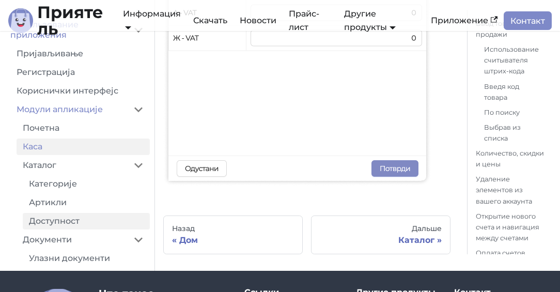
click at [53, 213] on link "Доступност" at bounding box center [86, 221] width 127 height 17
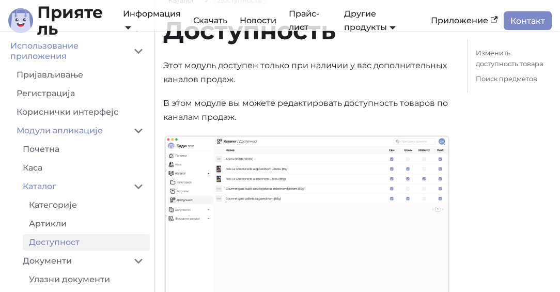
scroll to position [67, 0]
